Goal: Transaction & Acquisition: Purchase product/service

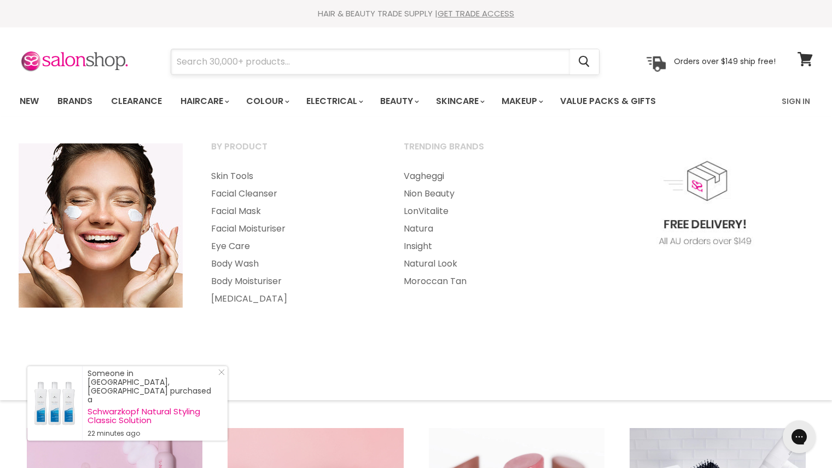
click at [372, 68] on input "Search" at bounding box center [370, 61] width 399 height 25
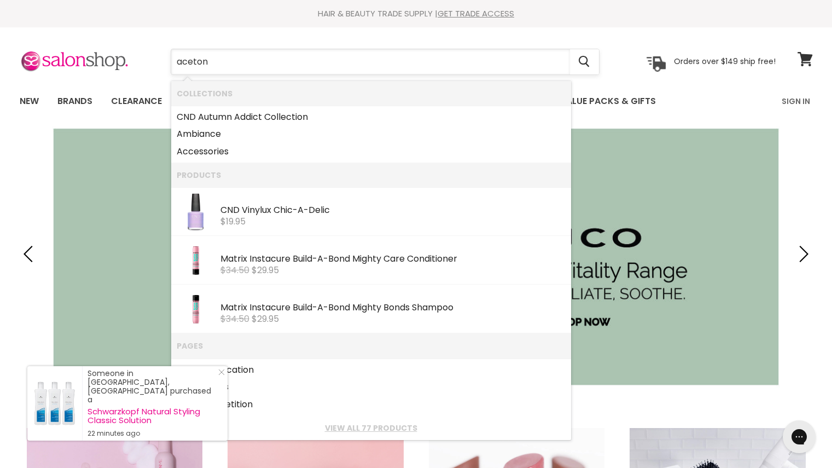
type input "acetone"
